Goal: Task Accomplishment & Management: Complete application form

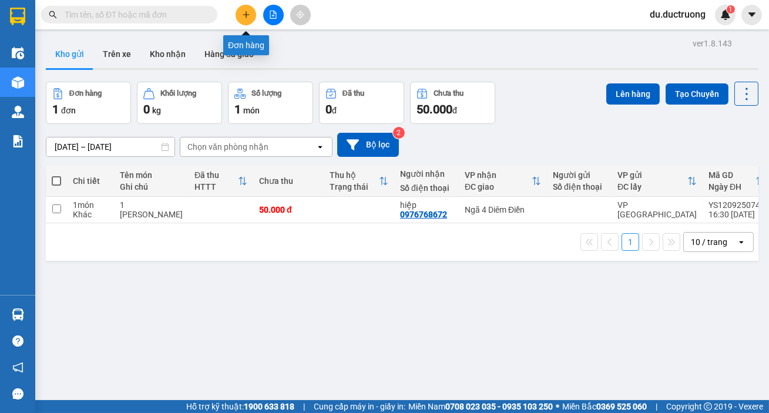
click at [241, 14] on button at bounding box center [246, 15] width 21 height 21
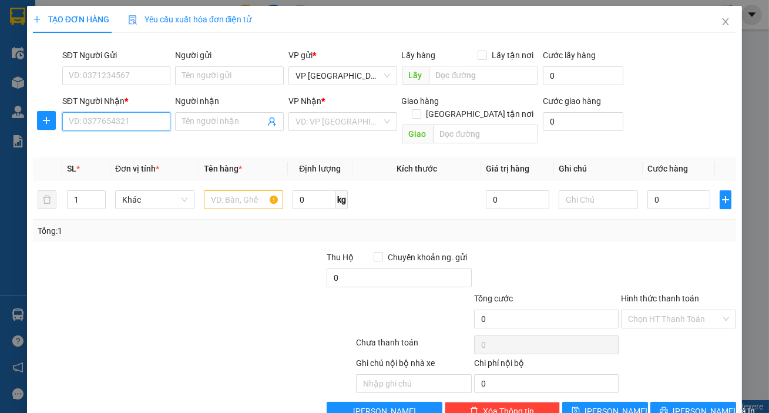
drag, startPoint x: 132, startPoint y: 125, endPoint x: 127, endPoint y: 132, distance: 7.7
click at [132, 127] on input "SĐT Người Nhận *" at bounding box center [116, 121] width 109 height 19
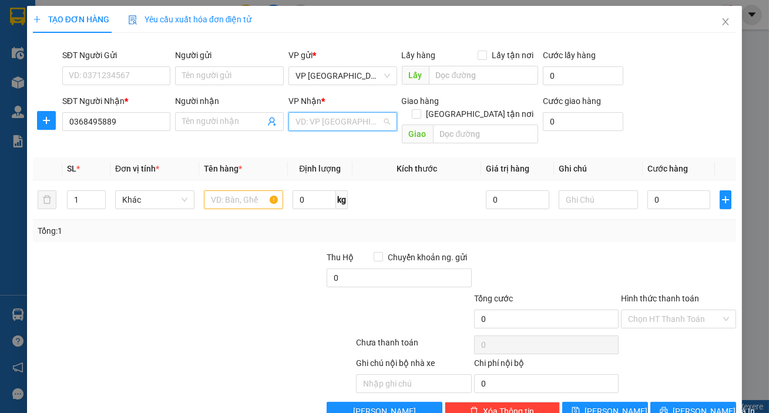
click at [308, 120] on input "search" at bounding box center [338, 122] width 86 height 18
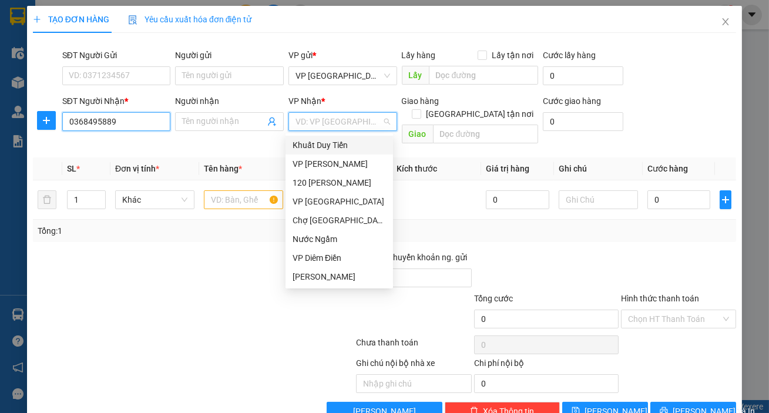
click at [127, 121] on input "0368495889" at bounding box center [116, 121] width 109 height 19
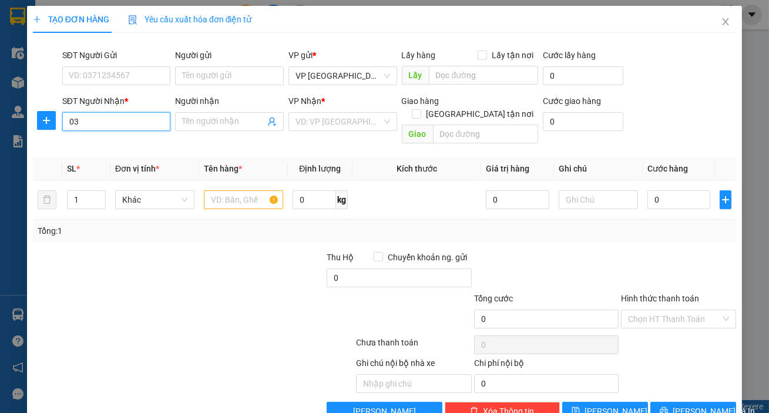
type input "0"
click at [110, 153] on div "0968270888" at bounding box center [116, 145] width 108 height 19
type input "0968270888"
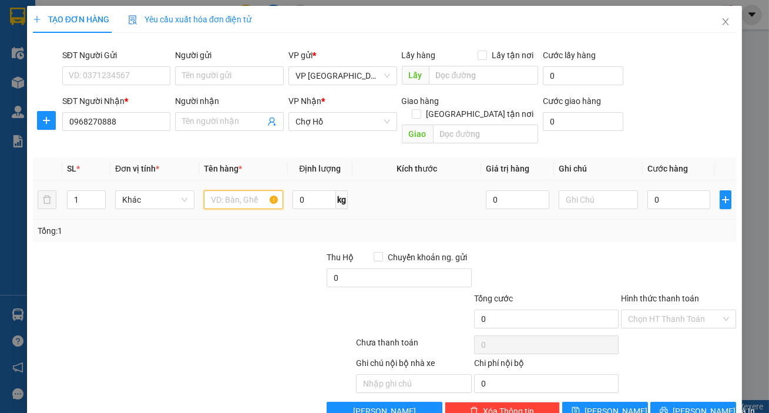
click at [247, 192] on input "text" at bounding box center [243, 199] width 79 height 19
type input "1 cát tông đen"
click at [666, 190] on input "0" at bounding box center [678, 199] width 63 height 19
type input "005"
type input "5"
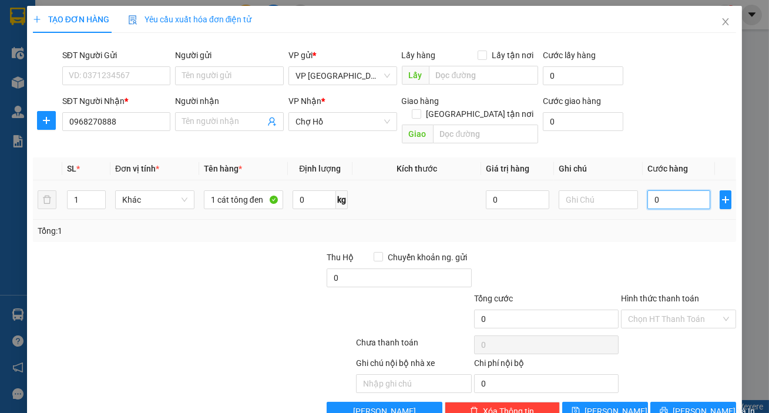
type input "5"
type input "0.050"
type input "50"
type input "50.000"
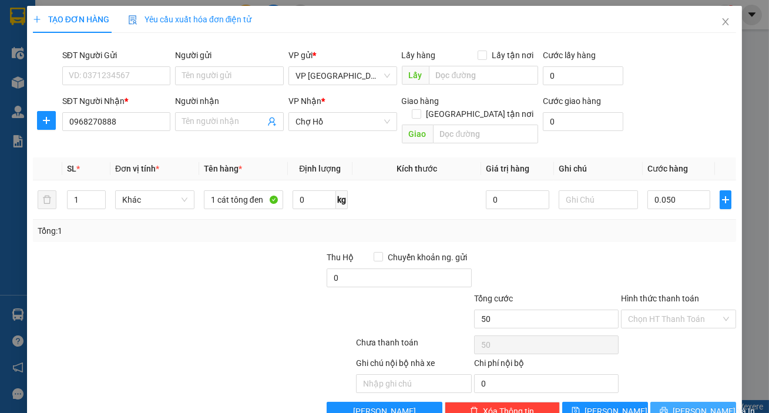
type input "50.000"
drag, startPoint x: 691, startPoint y: 395, endPoint x: 673, endPoint y: 382, distance: 22.3
click at [692, 405] on span "[PERSON_NAME] và In" at bounding box center [714, 411] width 82 height 13
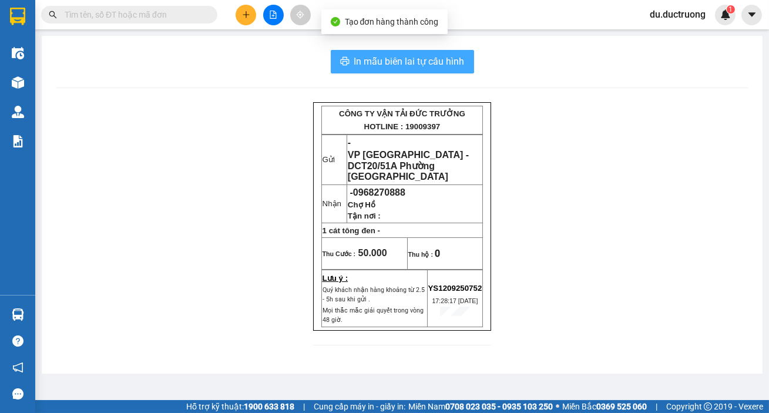
click at [417, 53] on button "In mẫu biên lai tự cấu hình" at bounding box center [402, 61] width 143 height 23
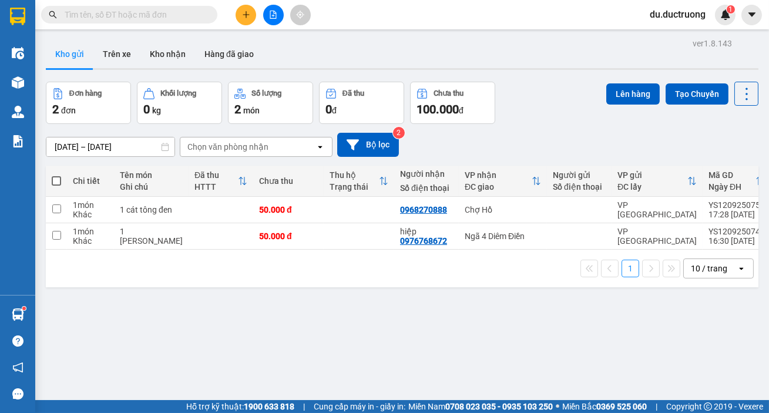
click at [243, 12] on icon "plus" at bounding box center [246, 15] width 8 height 8
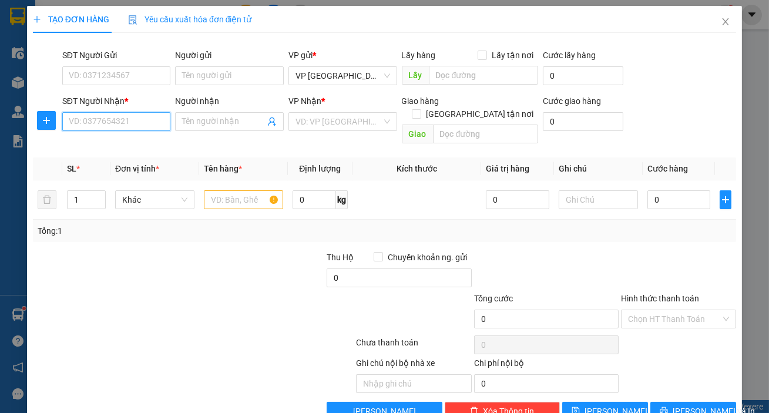
click at [127, 113] on input "SĐT Người Nhận *" at bounding box center [116, 121] width 109 height 19
click at [119, 144] on div "0369622460" at bounding box center [115, 145] width 93 height 13
type input "0369622460"
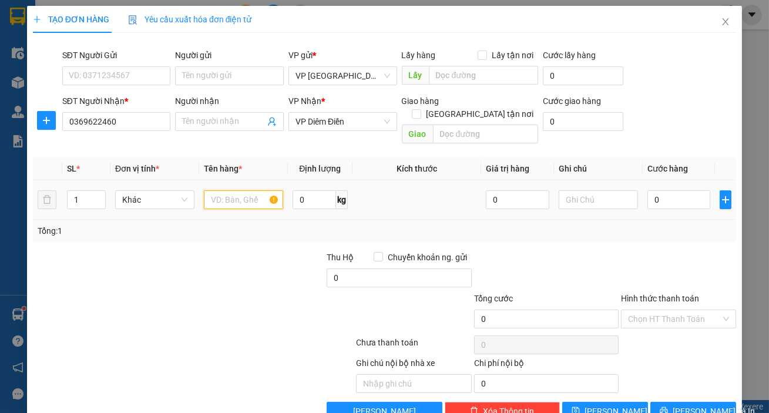
click at [211, 190] on input "text" at bounding box center [243, 199] width 79 height 19
type input "3 [PERSON_NAME]"
click at [674, 190] on input "0" at bounding box center [678, 199] width 63 height 19
type input "001"
type input "1"
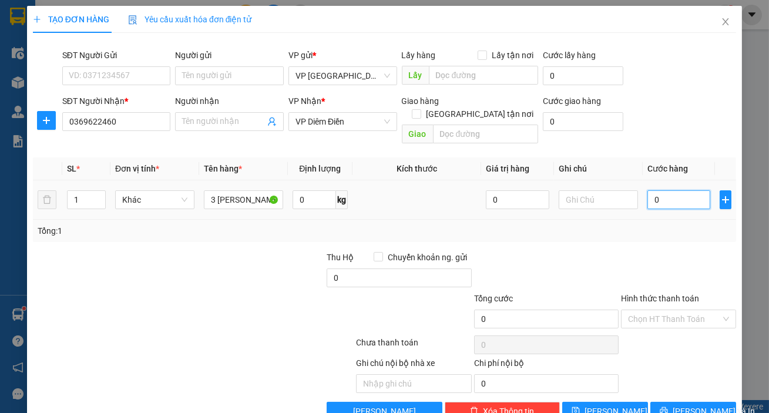
type input "1"
type input "0.015"
type input "15"
type input "00.150"
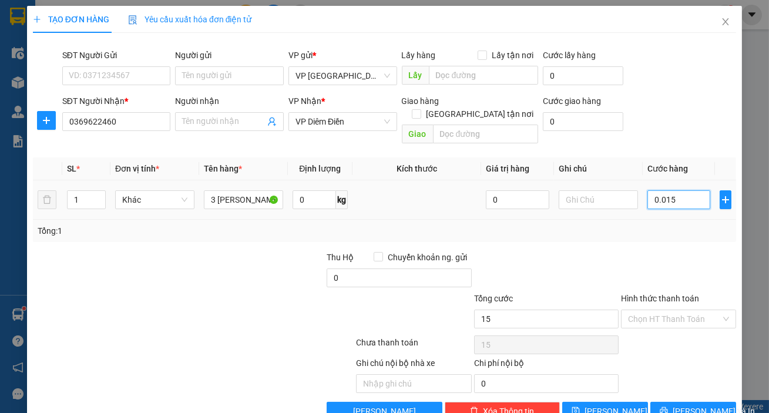
type input "150"
type input "150.000"
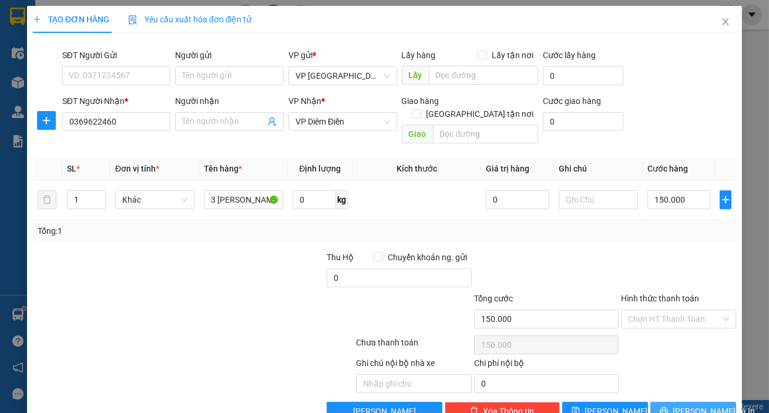
click at [686, 405] on span "[PERSON_NAME] và In" at bounding box center [714, 411] width 82 height 13
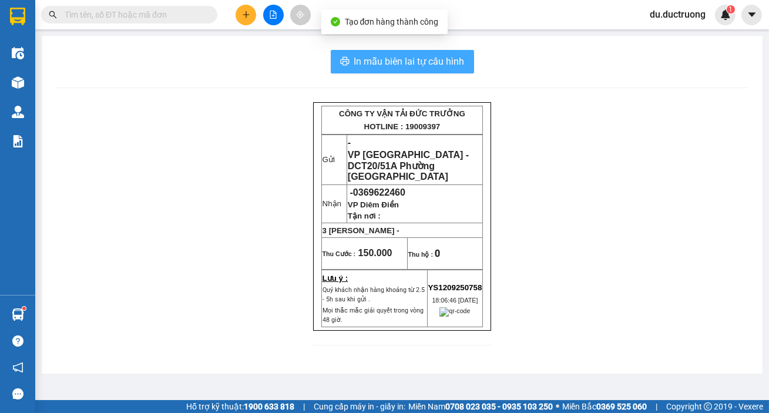
click at [417, 59] on span "In mẫu biên lai tự cấu hình" at bounding box center [409, 61] width 110 height 15
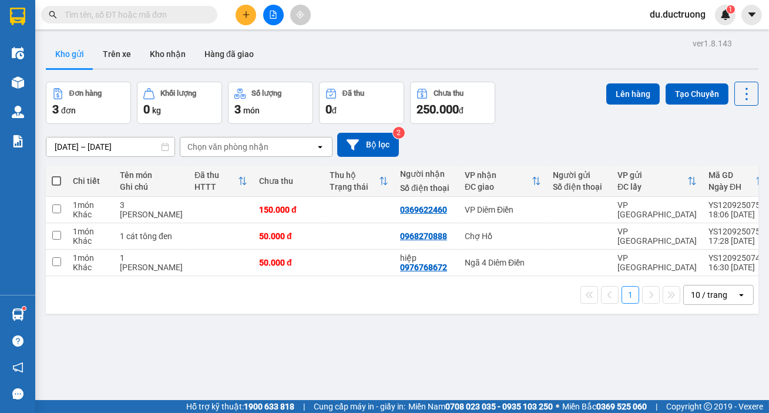
click at [252, 8] on button at bounding box center [246, 15] width 21 height 21
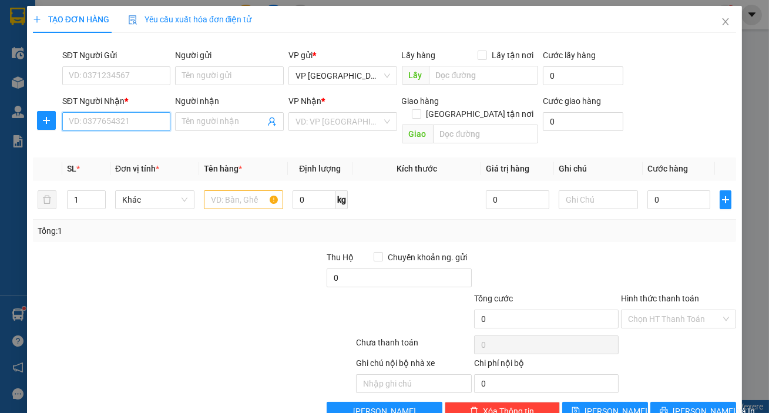
click at [129, 119] on input "SĐT Người Nhận *" at bounding box center [116, 121] width 109 height 19
type input "0835167666"
click at [305, 121] on input "search" at bounding box center [338, 122] width 86 height 18
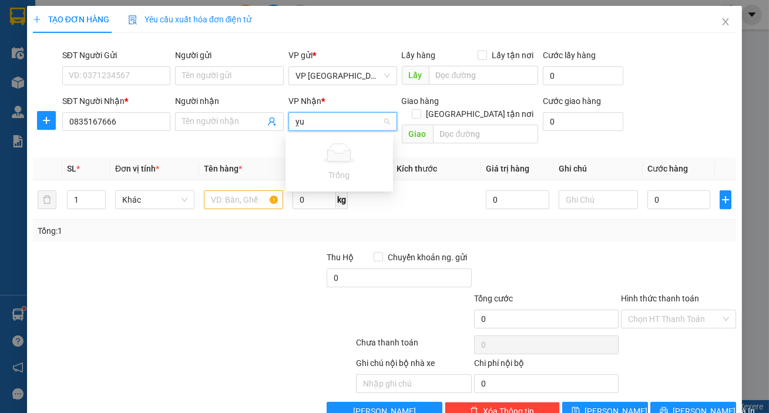
type input "ỵ"
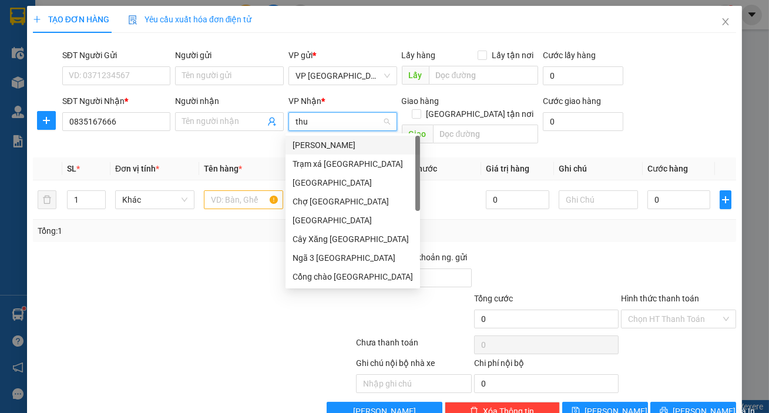
type input "thuy"
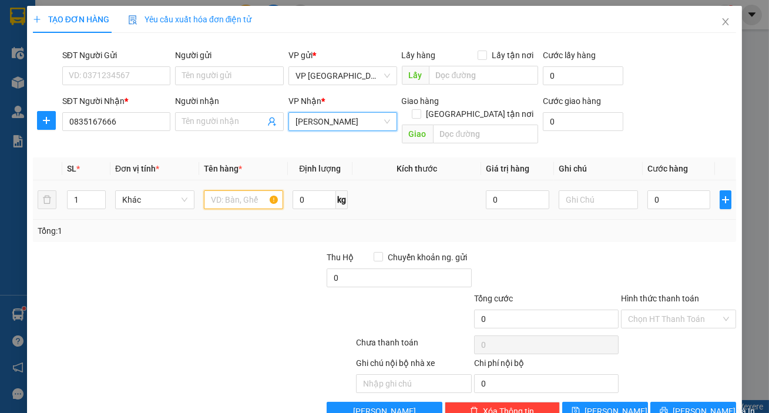
click at [245, 190] on input "text" at bounding box center [243, 199] width 79 height 19
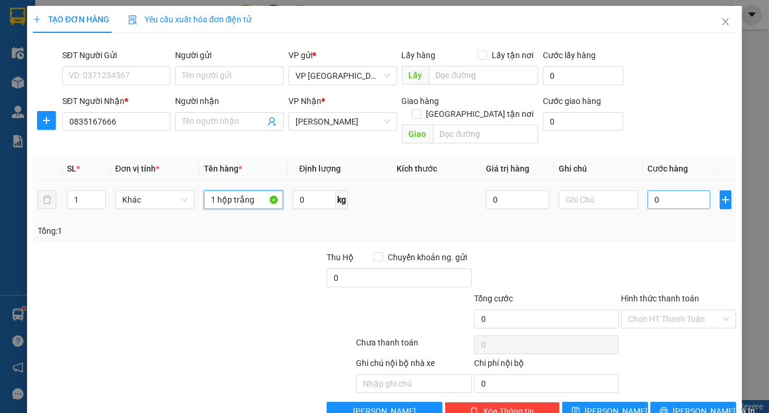
type input "1 hộp trắng"
click at [672, 190] on input "0" at bounding box center [678, 199] width 63 height 19
type input "004"
type input "4"
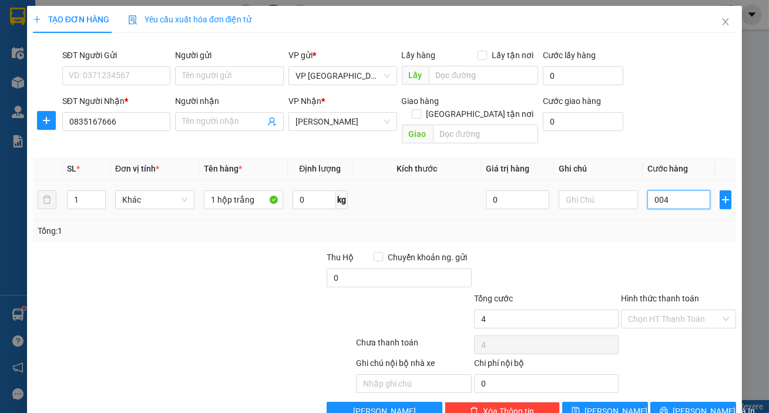
type input "0.040"
type input "40"
click at [707, 405] on span "[PERSON_NAME] và In" at bounding box center [714, 411] width 82 height 13
type input "40.000"
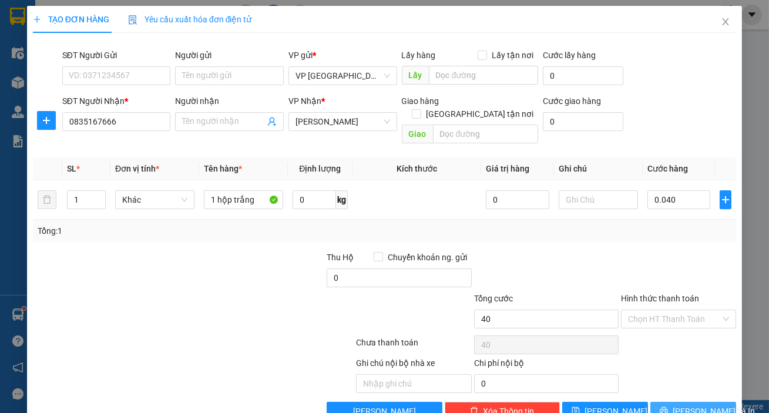
type input "40.000"
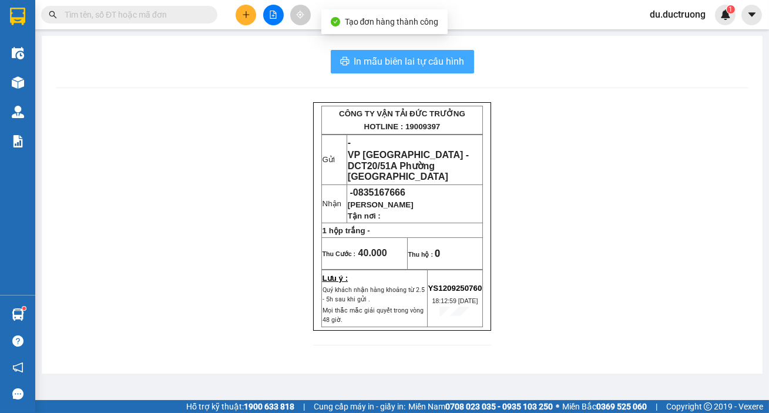
drag, startPoint x: 414, startPoint y: 62, endPoint x: 448, endPoint y: 85, distance: 41.1
click at [417, 63] on span "In mẫu biên lai tự cấu hình" at bounding box center [409, 61] width 110 height 15
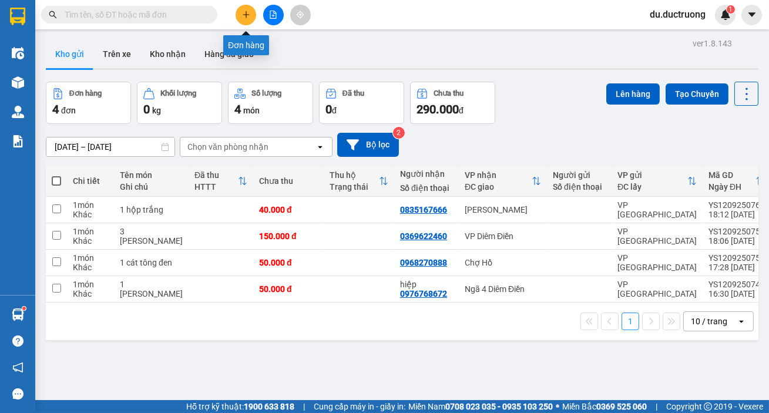
click at [244, 16] on icon "plus" at bounding box center [246, 15] width 8 height 8
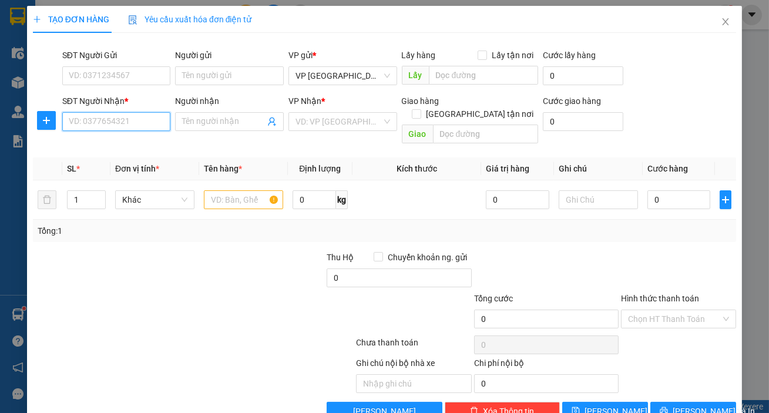
click at [115, 120] on input "SĐT Người Nhận *" at bounding box center [116, 121] width 109 height 19
type input "0984835826"
click at [103, 142] on div "0984835826 - A Duẩn" at bounding box center [115, 145] width 93 height 13
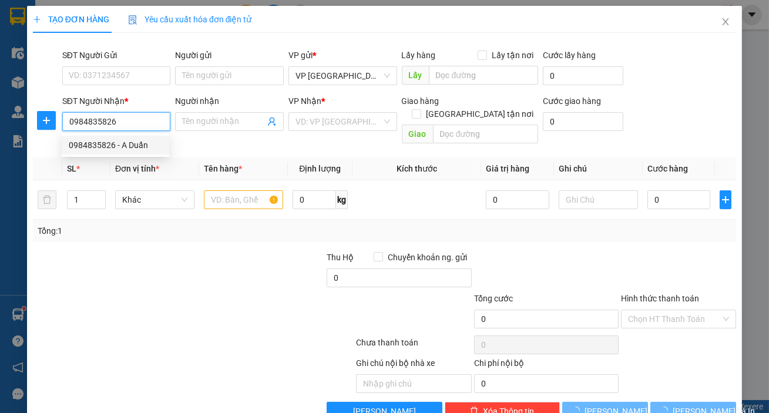
type input "A Duẩn"
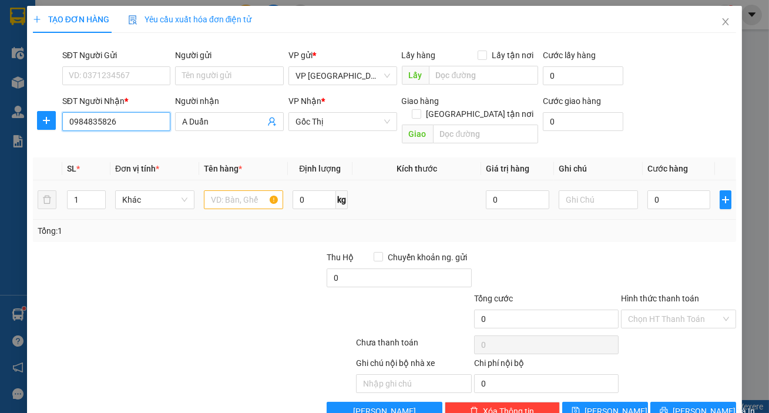
type input "0984835826"
drag, startPoint x: 224, startPoint y: 186, endPoint x: 234, endPoint y: 186, distance: 9.4
click at [234, 190] on input "text" at bounding box center [243, 199] width 79 height 19
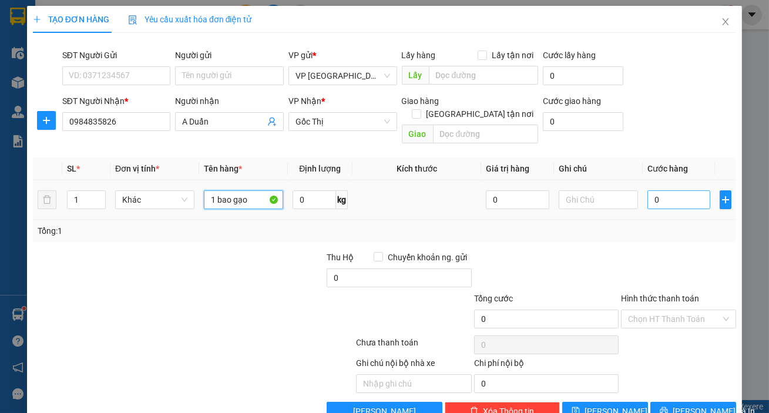
type input "1 bao gạo"
click at [653, 190] on input "0" at bounding box center [678, 199] width 63 height 19
type input "005"
type input "5"
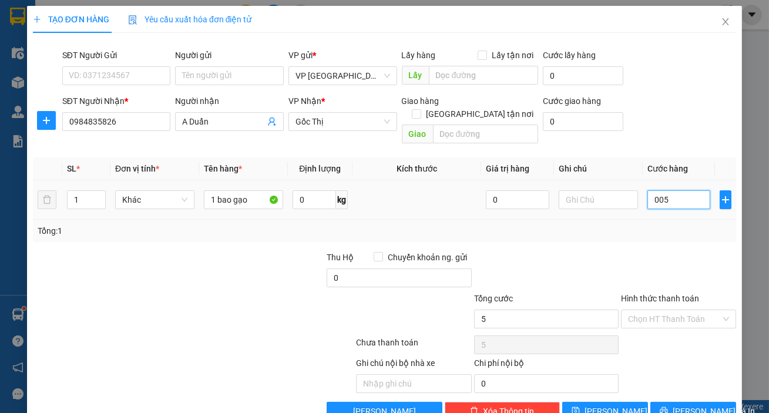
type input "0.050"
type input "50"
type input "50.000"
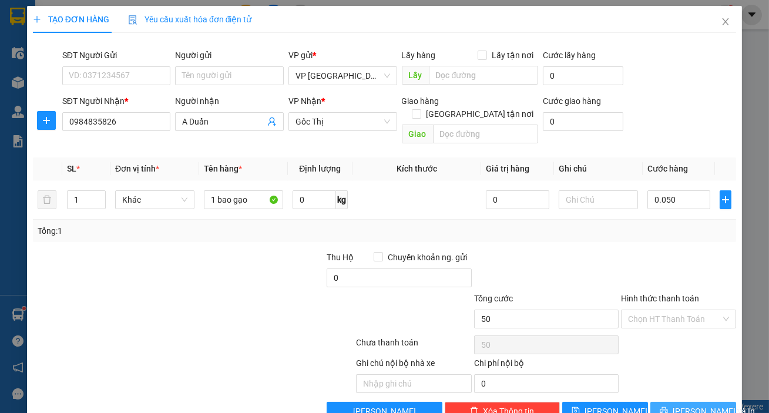
type input "50.000"
click at [686, 405] on span "[PERSON_NAME] và In" at bounding box center [714, 411] width 82 height 13
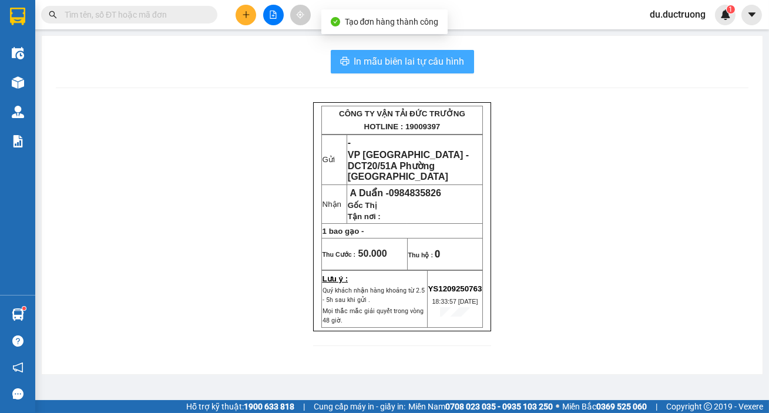
drag, startPoint x: 417, startPoint y: 59, endPoint x: 432, endPoint y: 82, distance: 28.4
click at [432, 82] on div "In mẫu biên lai tự cấu hình CÔNG TY VẬN TẢI ĐỨC TRƯỞNG HOTLINE : 19009397 Gửi -…" at bounding box center [402, 205] width 721 height 338
click at [418, 62] on span "In mẫu biên lai tự cấu hình" at bounding box center [409, 61] width 110 height 15
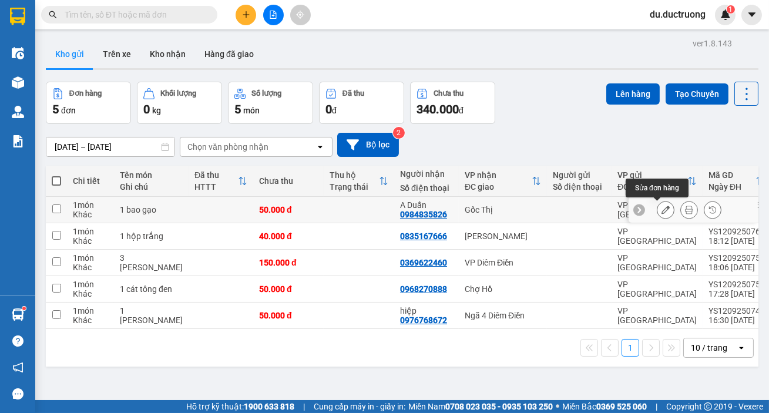
click at [664, 210] on button at bounding box center [665, 210] width 16 height 21
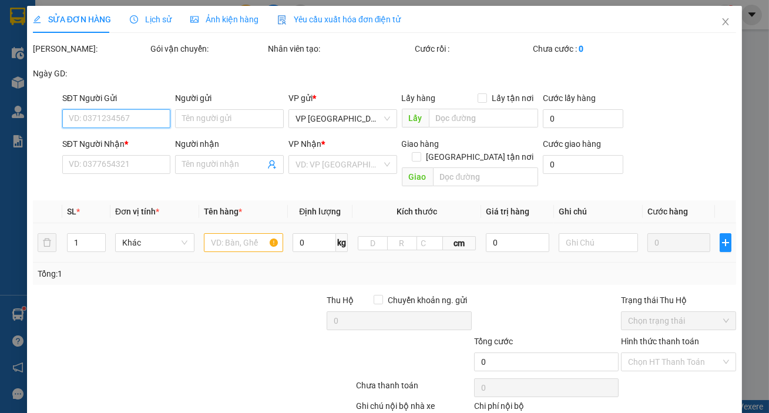
type input "0984835826"
type input "A Duẩn"
type input "50.000"
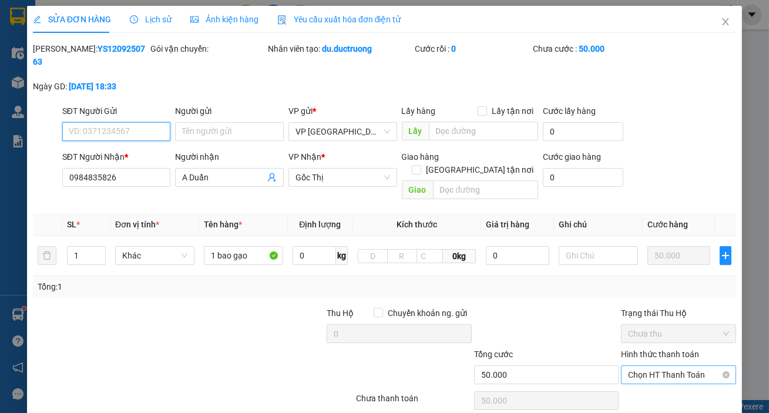
click at [689, 366] on span "Chọn HT Thanh Toán" at bounding box center [678, 375] width 101 height 18
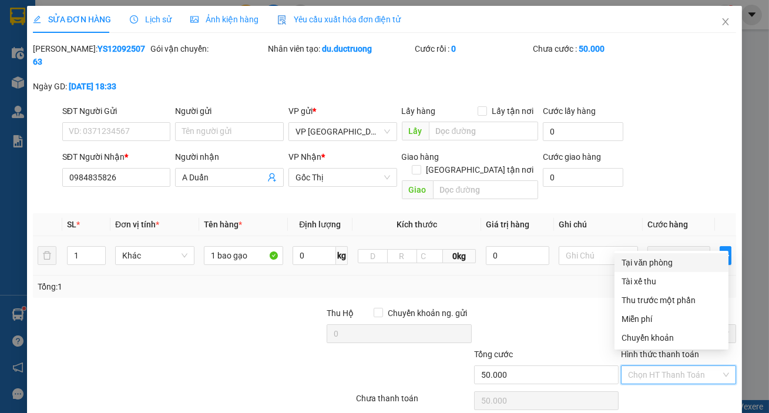
click at [643, 260] on div "Tại văn phòng" at bounding box center [672, 262] width 100 height 13
type input "0"
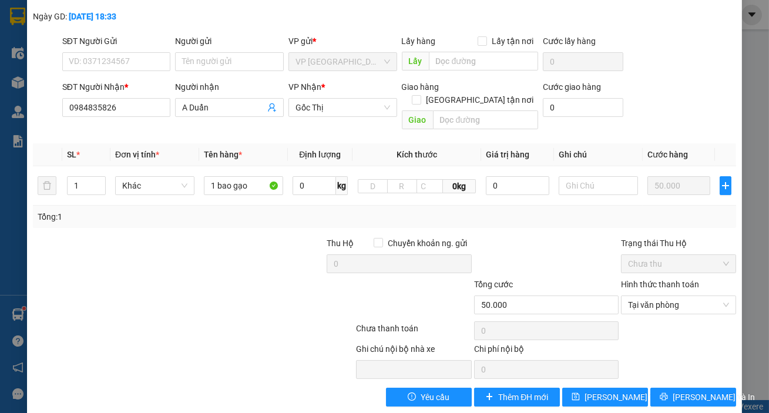
scroll to position [73, 0]
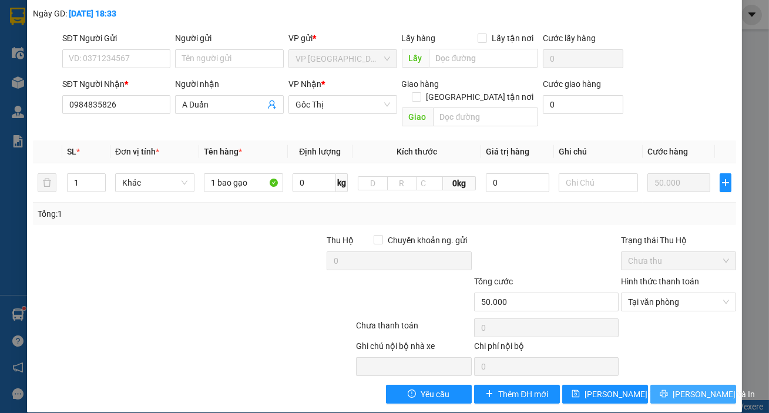
click at [697, 385] on button "[PERSON_NAME] và In" at bounding box center [693, 394] width 86 height 19
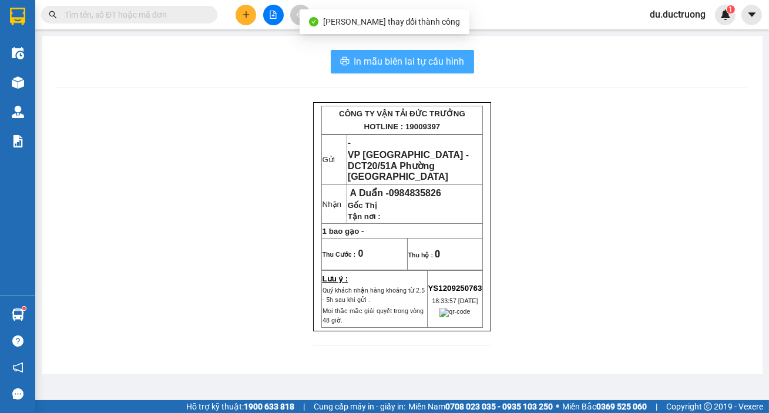
click at [401, 61] on span "In mẫu biên lai tự cấu hình" at bounding box center [409, 61] width 110 height 15
